Goal: Task Accomplishment & Management: Manage account settings

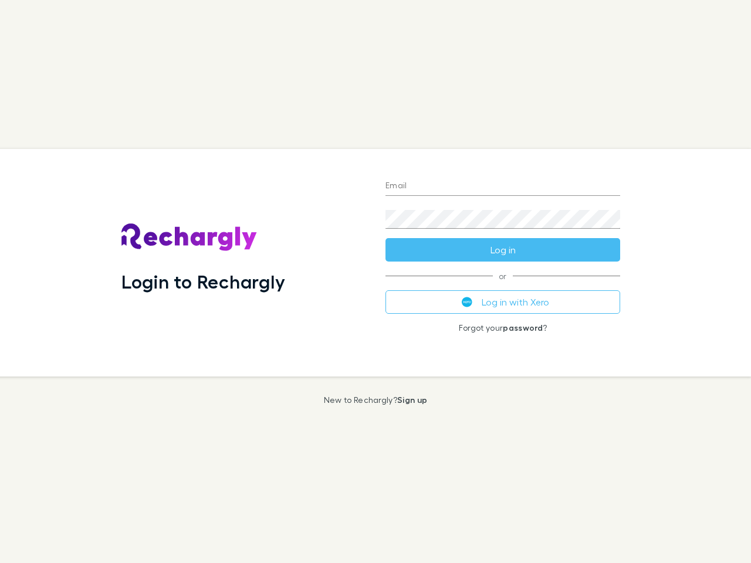
click at [375, 281] on div "Login to Rechargly" at bounding box center [244, 263] width 264 height 228
click at [503, 186] on input "Email" at bounding box center [502, 186] width 235 height 19
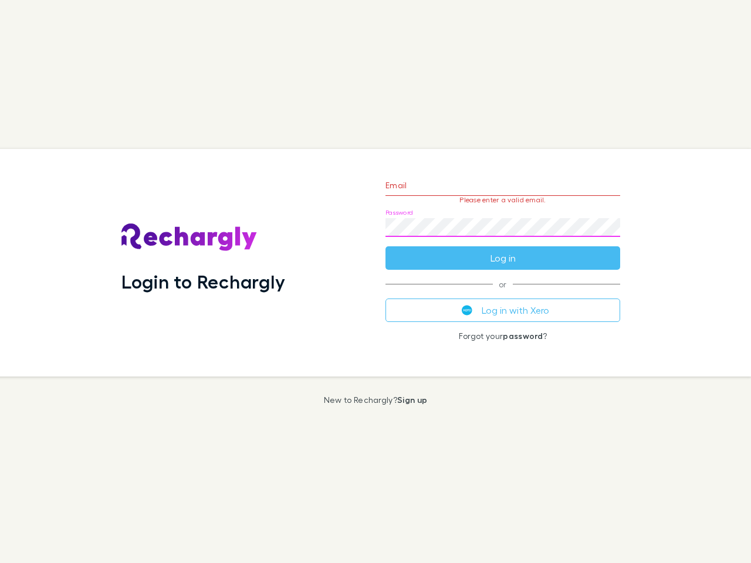
click at [503, 250] on form "Email Please enter a valid email. Password Log in" at bounding box center [502, 219] width 235 height 102
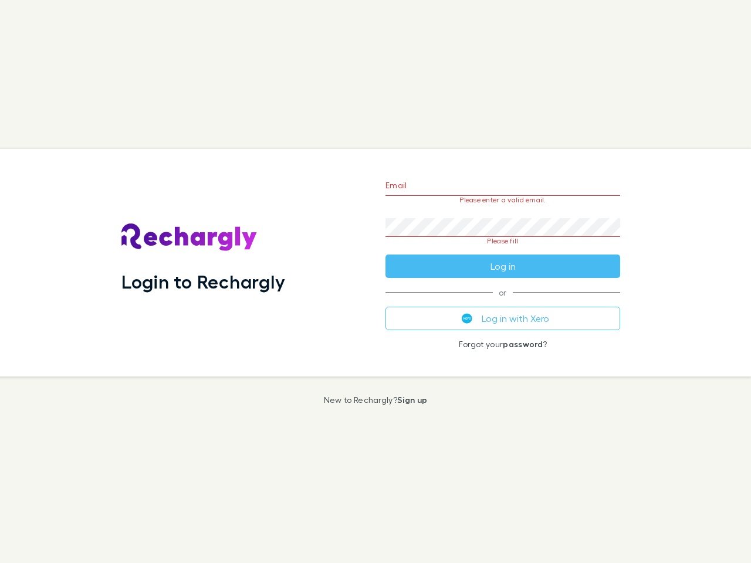
click at [503, 302] on div "Email Please enter a valid email. Password Please fill Log in or Log in with Xe…" at bounding box center [502, 263] width 253 height 228
